Goal: Information Seeking & Learning: Find specific page/section

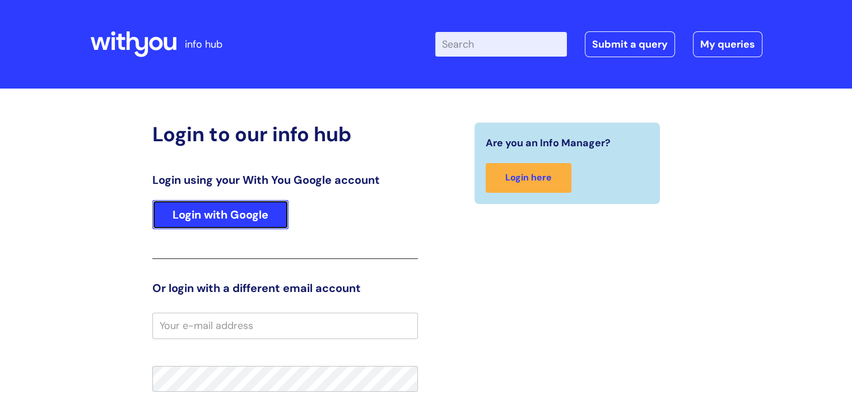
click at [238, 212] on link "Login with Google" at bounding box center [220, 214] width 136 height 29
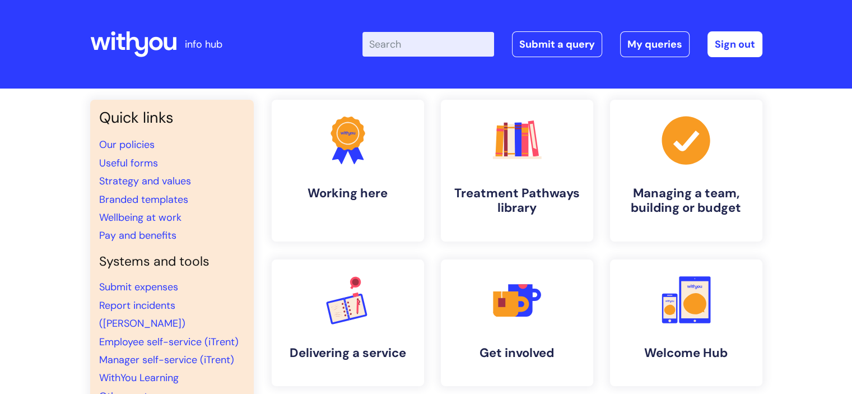
click at [395, 46] on input "Enter your search term here..." at bounding box center [428, 44] width 132 height 25
type input "internal"
click button "Search" at bounding box center [0, 0] width 0 height 0
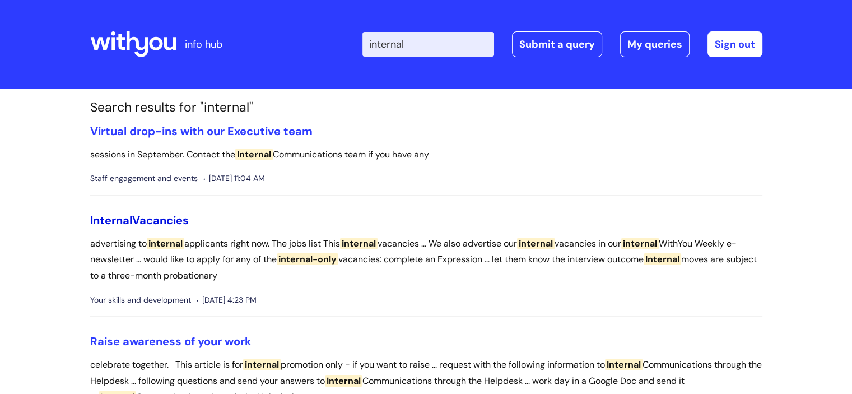
click at [156, 223] on link "Internal Vacancies" at bounding box center [139, 220] width 99 height 15
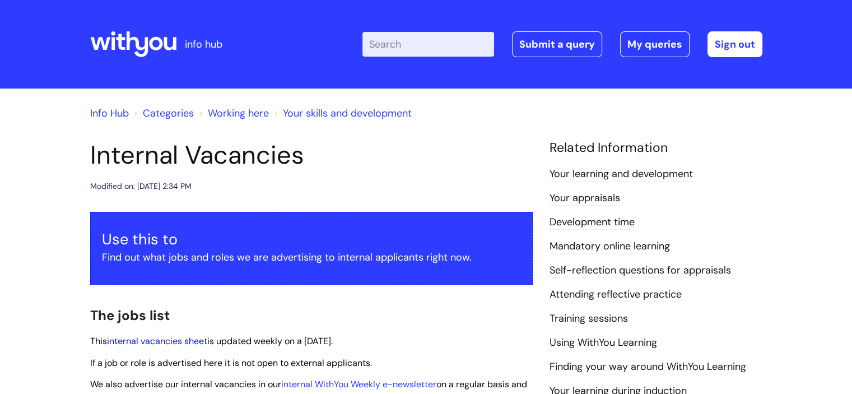
click at [152, 340] on link "internal vacancies sheet" at bounding box center [157, 341] width 100 height 12
